Goal: Check status

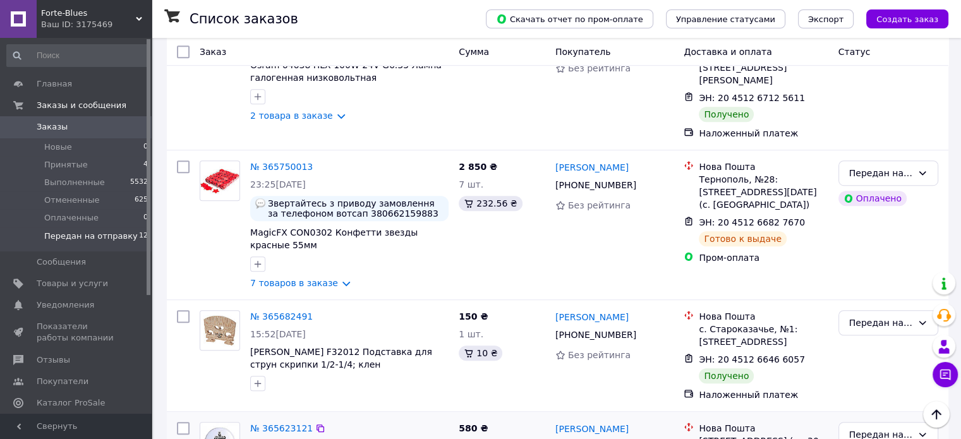
scroll to position [675, 0]
